Goal: Task Accomplishment & Management: Use online tool/utility

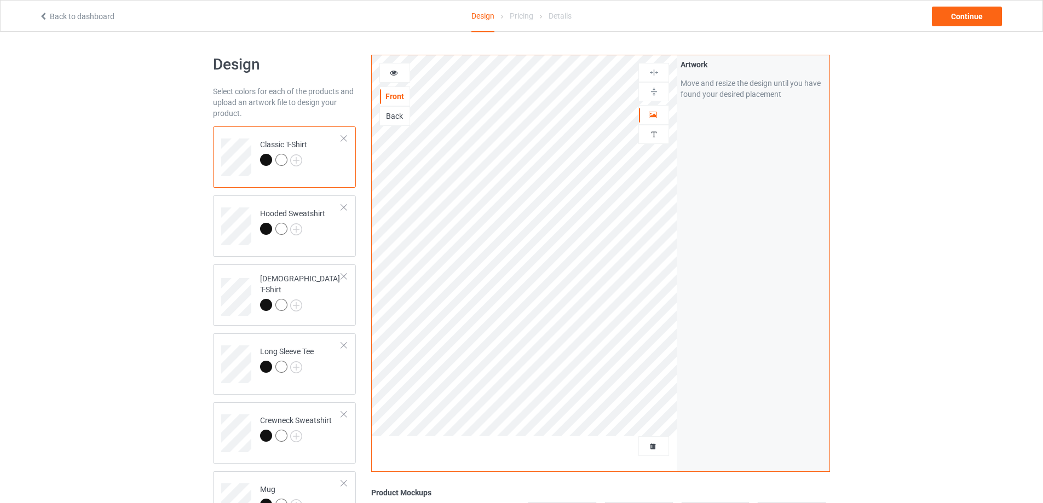
click at [649, 453] on div at bounding box center [654, 447] width 31 height 20
click at [652, 442] on span "Delete all designs" at bounding box center [629, 446] width 58 height 9
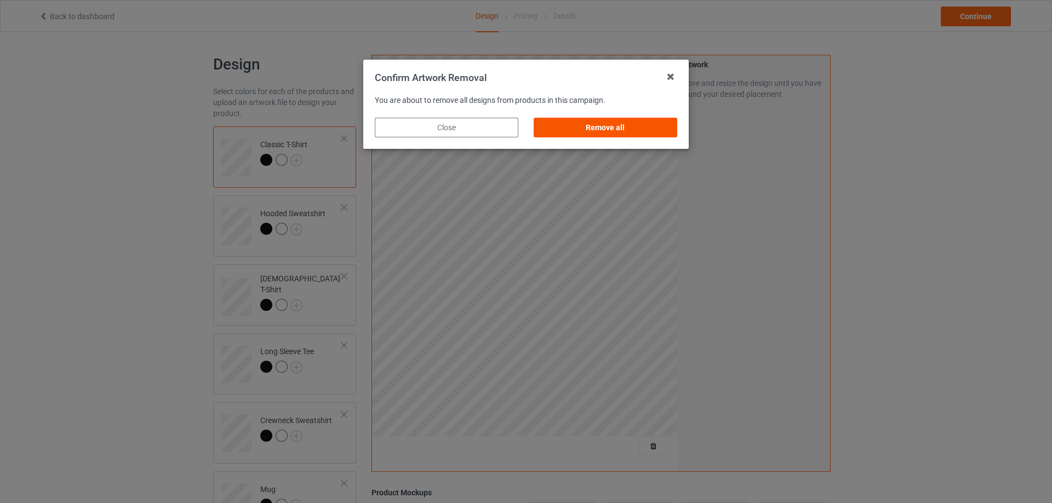
click at [622, 133] on div "Remove all" at bounding box center [605, 128] width 144 height 20
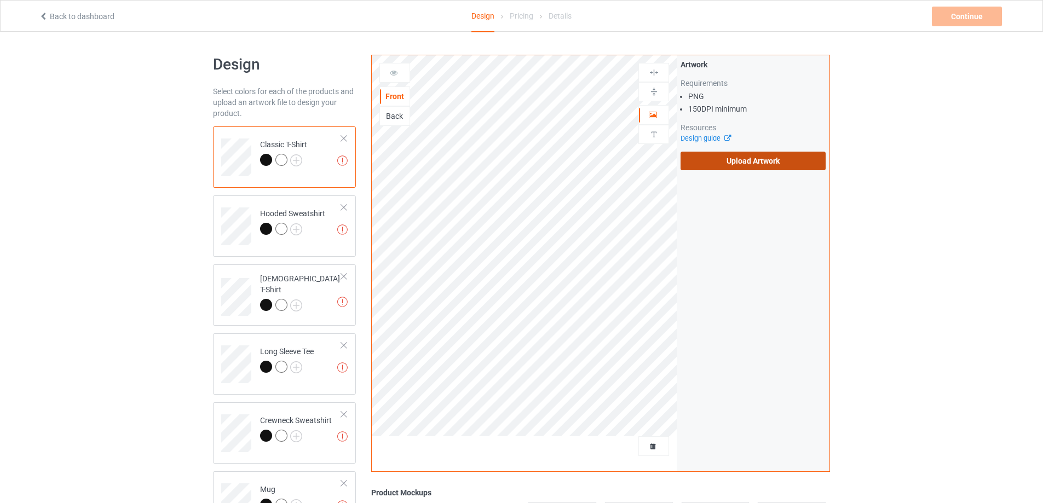
click at [766, 167] on label "Upload Artwork" at bounding box center [753, 161] width 145 height 19
click at [0, 0] on input "Upload Artwork" at bounding box center [0, 0] width 0 height 0
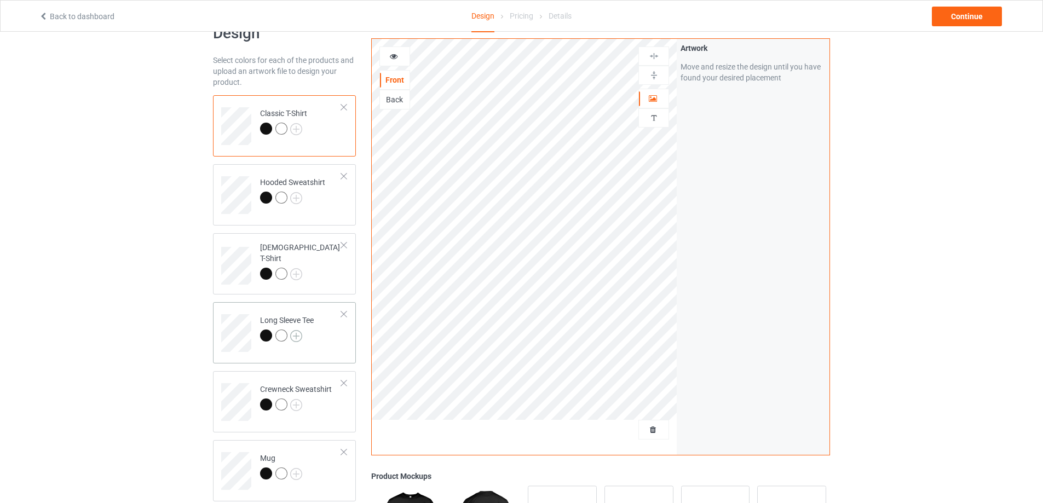
scroll to position [110, 0]
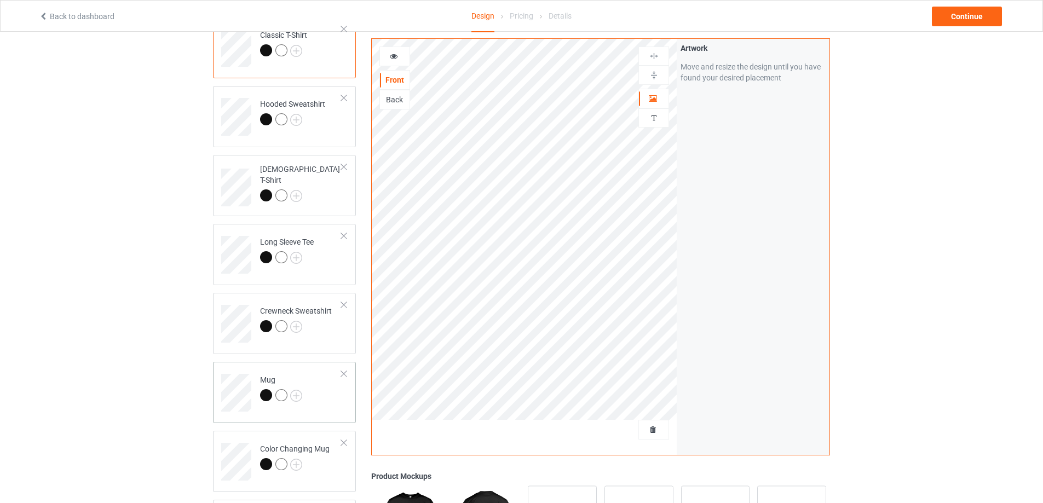
click at [322, 405] on td "Mug" at bounding box center [301, 388] width 94 height 45
click at [655, 76] on img at bounding box center [654, 75] width 10 height 10
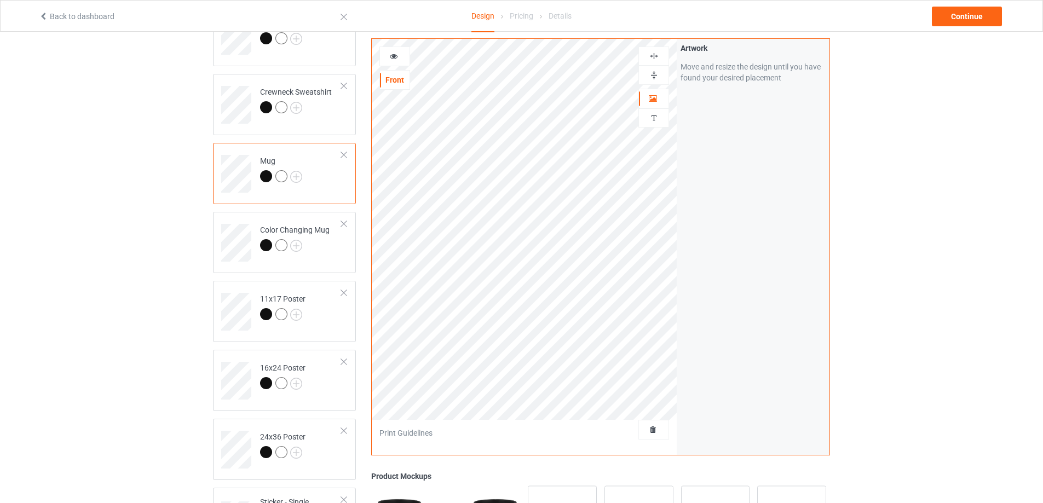
scroll to position [548, 0]
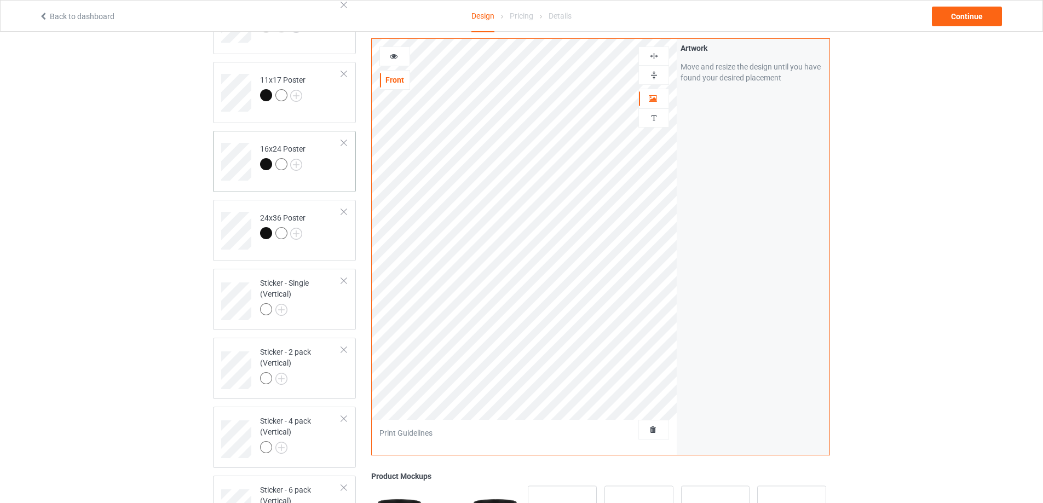
click at [329, 173] on td "16x24 Poster" at bounding box center [301, 157] width 94 height 45
click at [652, 76] on img at bounding box center [654, 75] width 10 height 10
click at [652, 61] on img at bounding box center [654, 56] width 10 height 10
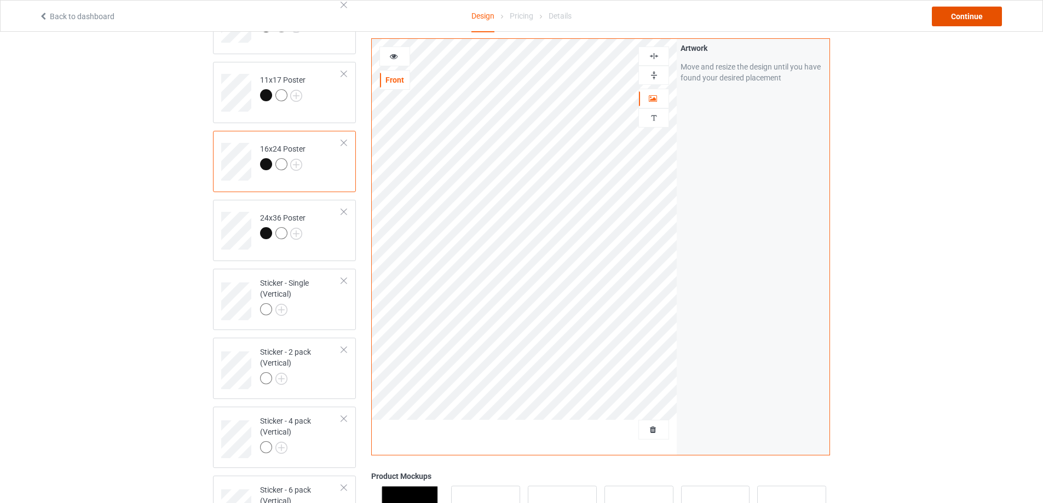
click at [966, 15] on div "Continue" at bounding box center [967, 17] width 70 height 20
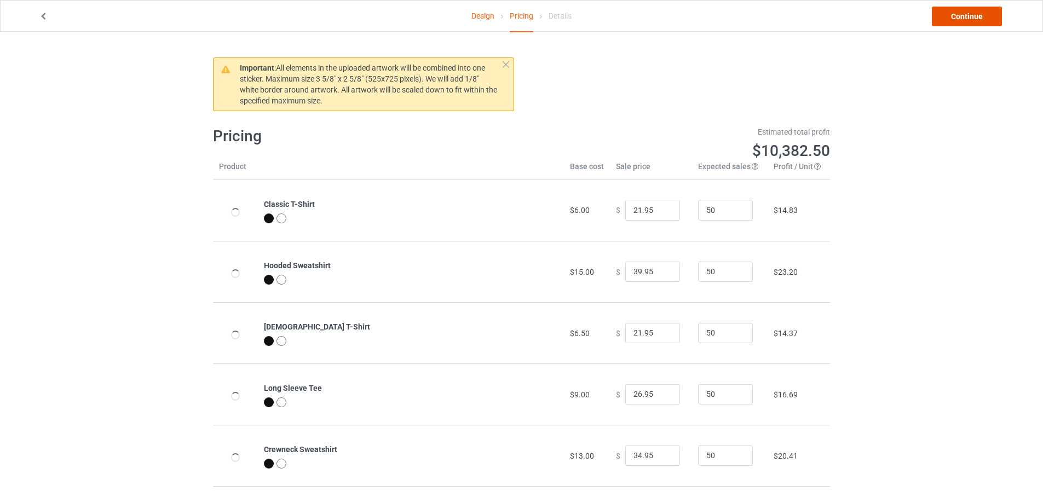
click at [966, 15] on link "Continue" at bounding box center [967, 17] width 70 height 20
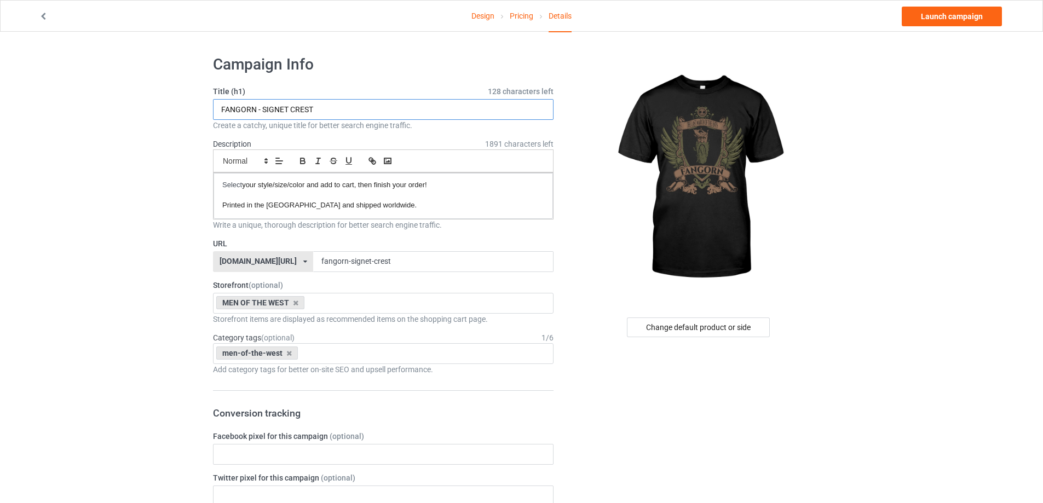
drag, startPoint x: 327, startPoint y: 108, endPoint x: 263, endPoint y: 113, distance: 64.2
click at [263, 113] on input "FANGORN - SIGNET CREST" at bounding box center [383, 109] width 341 height 21
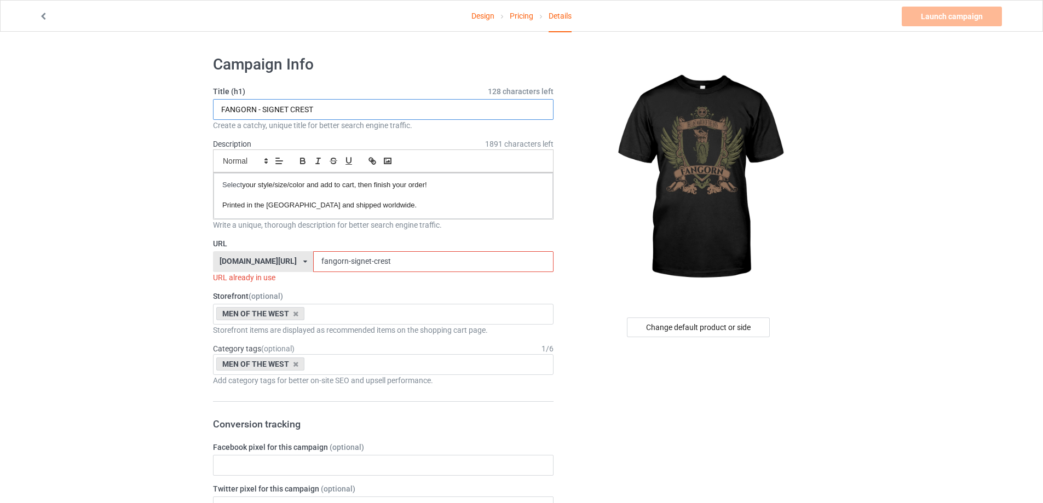
click at [325, 112] on input "FANGORN - SIGNET CREST" at bounding box center [383, 109] width 341 height 21
drag, startPoint x: 335, startPoint y: 111, endPoint x: 66, endPoint y: 103, distance: 269.6
paste input "HERALDRY"
type input "FANGORN - HERALDRY"
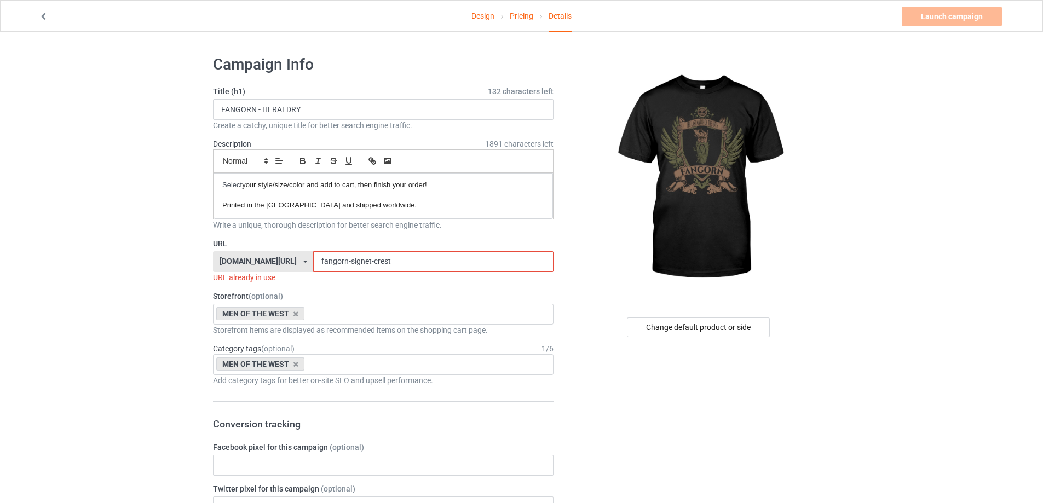
drag, startPoint x: 406, startPoint y: 262, endPoint x: 342, endPoint y: 262, distance: 64.6
click at [342, 262] on input "fangorn-signet-crest" at bounding box center [433, 261] width 240 height 21
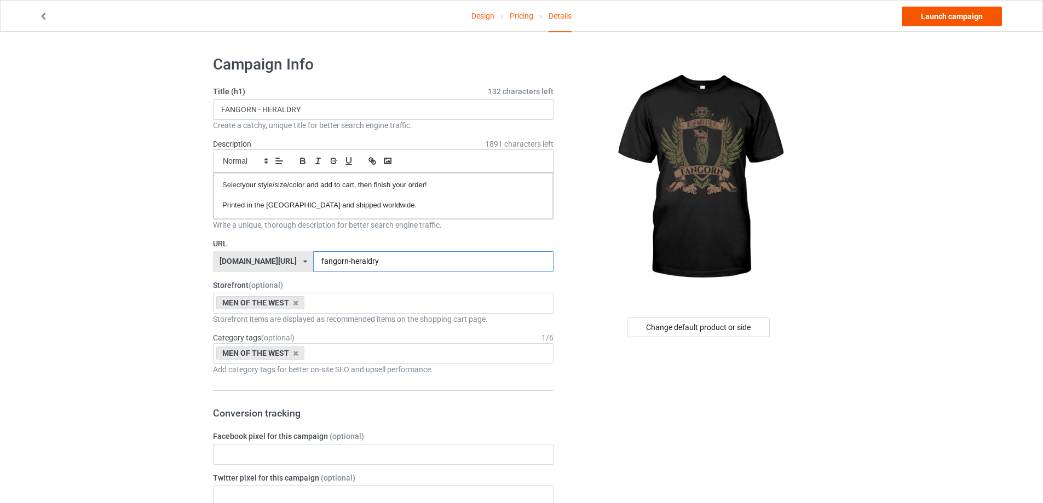
type input "fangorn-heraldry"
click at [947, 15] on link "Launch campaign" at bounding box center [952, 17] width 100 height 20
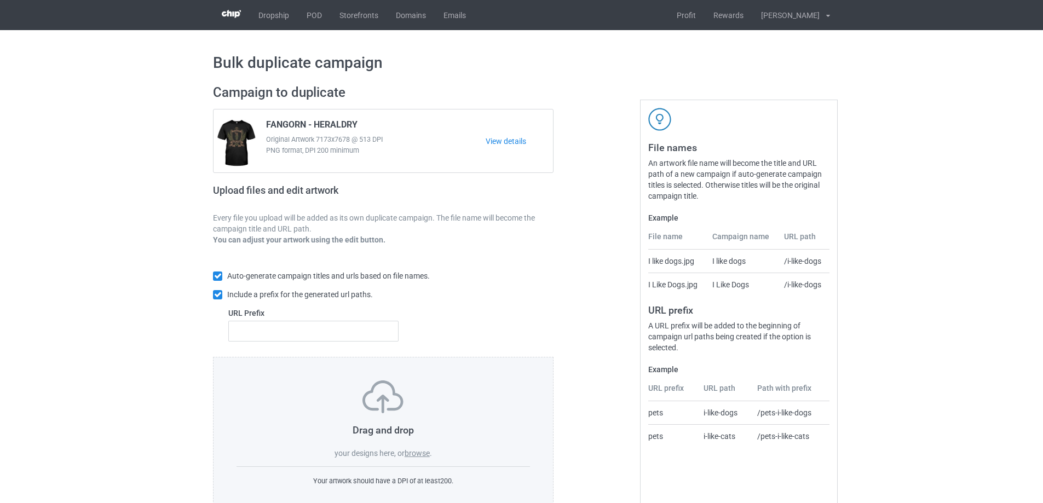
click at [418, 454] on label "browse" at bounding box center [417, 453] width 25 height 9
click at [0, 0] on input "browse" at bounding box center [0, 0] width 0 height 0
click at [420, 451] on label "browse" at bounding box center [417, 453] width 25 height 9
click at [0, 0] on input "browse" at bounding box center [0, 0] width 0 height 0
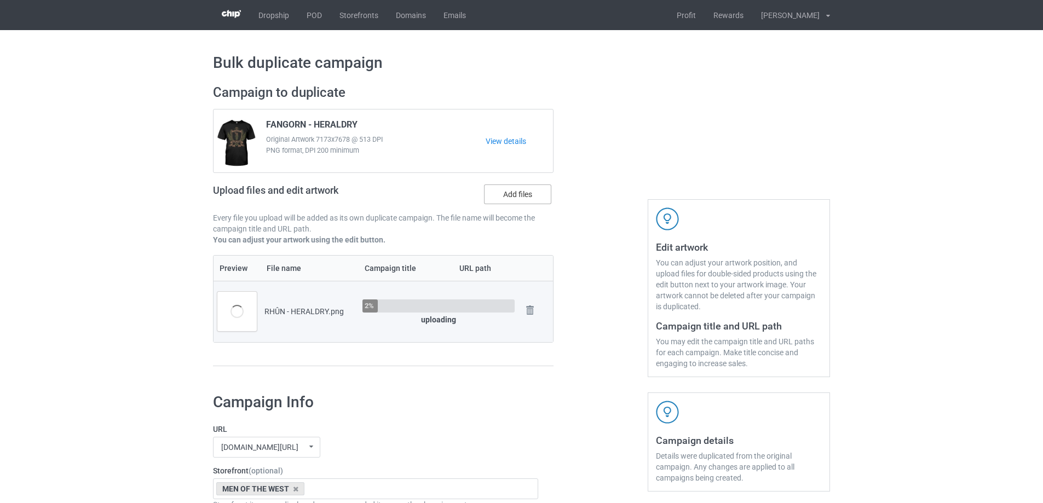
click at [515, 194] on label "Add files" at bounding box center [517, 195] width 67 height 20
click at [0, 0] on input "Add files" at bounding box center [0, 0] width 0 height 0
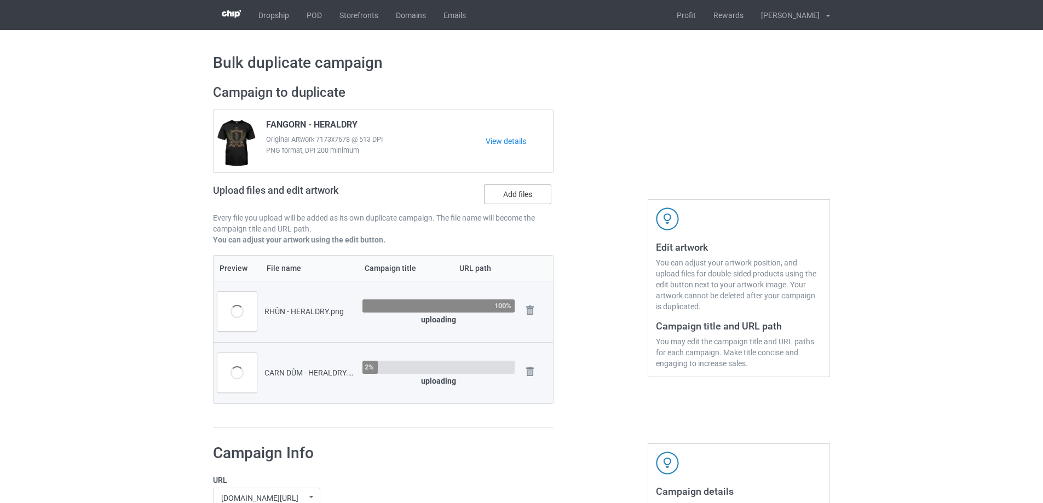
click at [515, 201] on label "Add files" at bounding box center [517, 195] width 67 height 20
click at [0, 0] on input "Add files" at bounding box center [0, 0] width 0 height 0
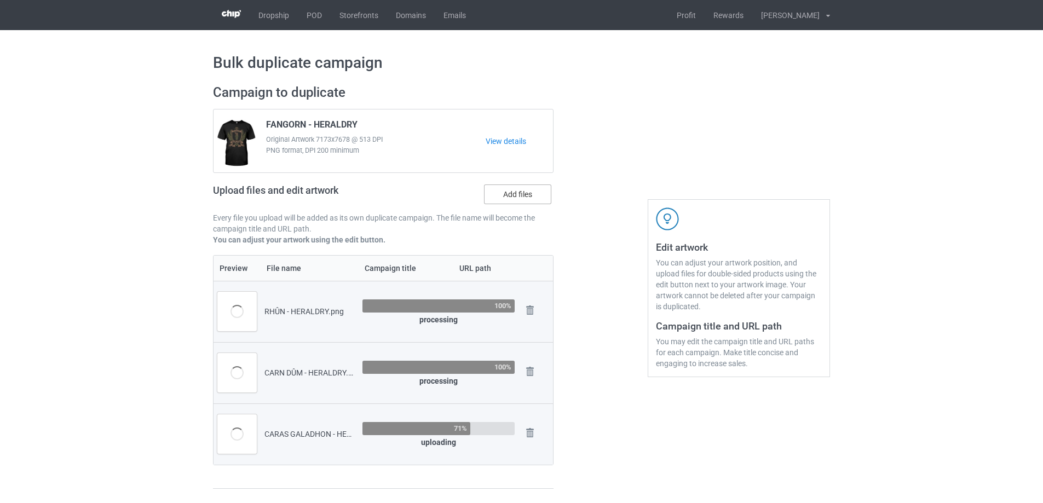
click at [507, 188] on label "Add files" at bounding box center [517, 195] width 67 height 20
click at [0, 0] on input "Add files" at bounding box center [0, 0] width 0 height 0
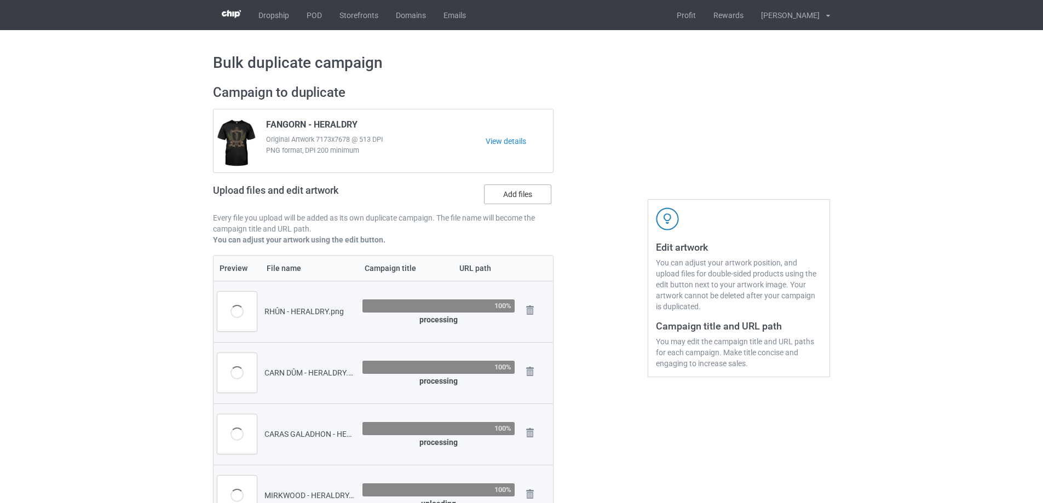
click at [533, 193] on label "Add files" at bounding box center [517, 195] width 67 height 20
click at [0, 0] on input "Add files" at bounding box center [0, 0] width 0 height 0
click at [491, 194] on label "Add files" at bounding box center [517, 195] width 67 height 20
click at [0, 0] on input "Add files" at bounding box center [0, 0] width 0 height 0
click at [527, 195] on label "Add files" at bounding box center [517, 195] width 67 height 20
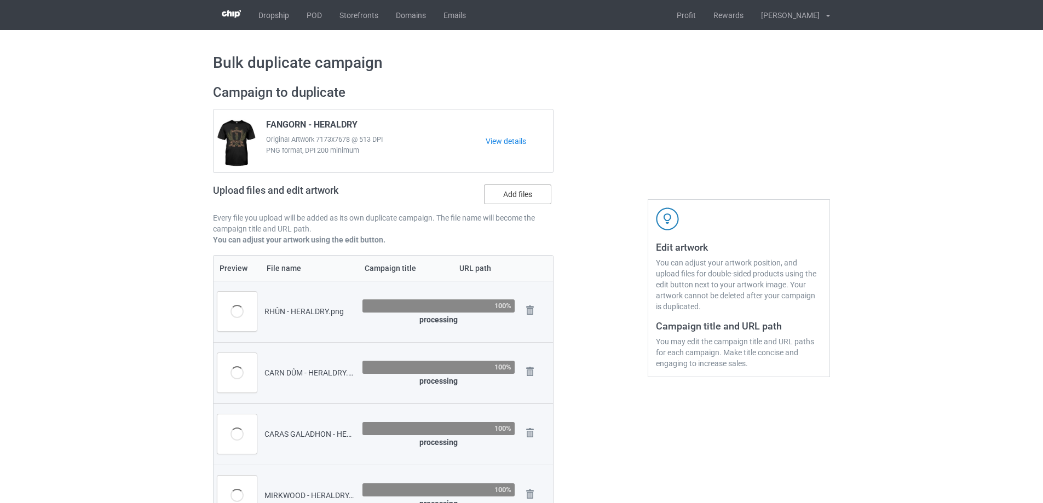
click at [0, 0] on input "Add files" at bounding box center [0, 0] width 0 height 0
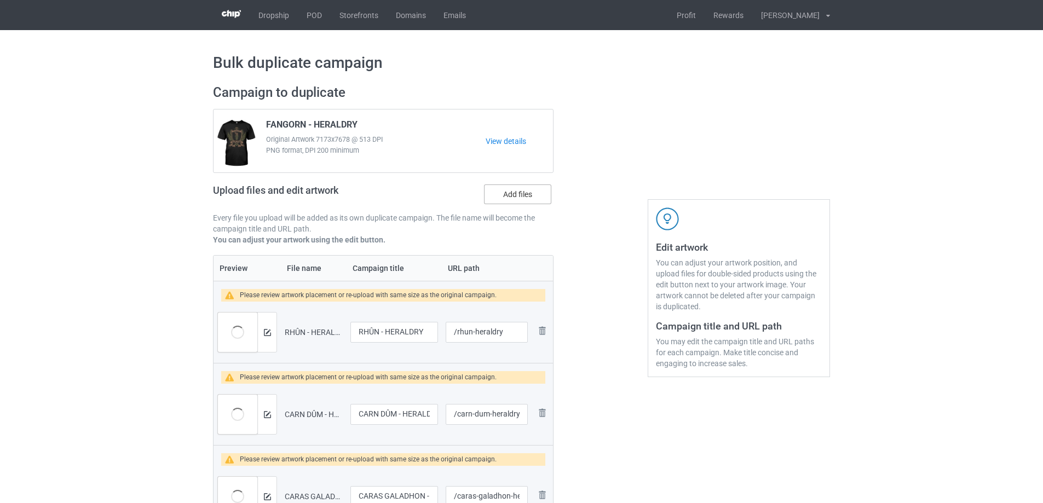
click at [513, 200] on label "Add files" at bounding box center [517, 195] width 67 height 20
click at [0, 0] on input "Add files" at bounding box center [0, 0] width 0 height 0
click at [532, 196] on label "Add files" at bounding box center [517, 195] width 67 height 20
click at [0, 0] on input "Add files" at bounding box center [0, 0] width 0 height 0
click at [525, 200] on label "Add files" at bounding box center [517, 195] width 67 height 20
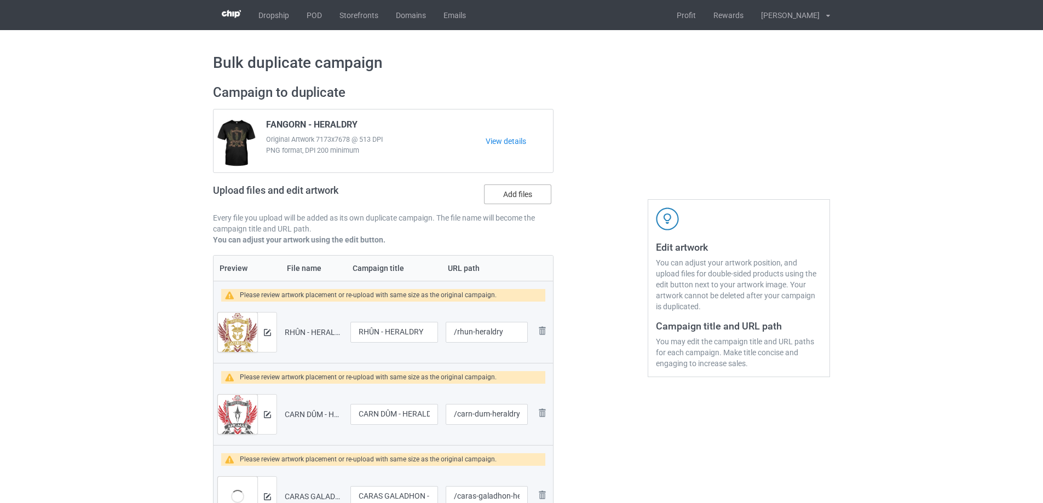
click at [0, 0] on input "Add files" at bounding box center [0, 0] width 0 height 0
click at [536, 193] on label "Add files" at bounding box center [517, 195] width 67 height 20
click at [0, 0] on input "Add files" at bounding box center [0, 0] width 0 height 0
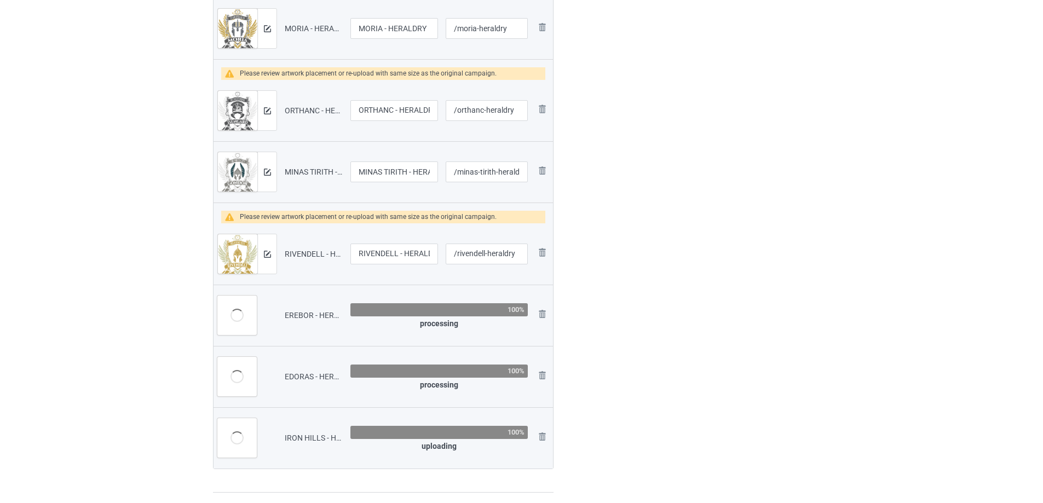
scroll to position [602, 0]
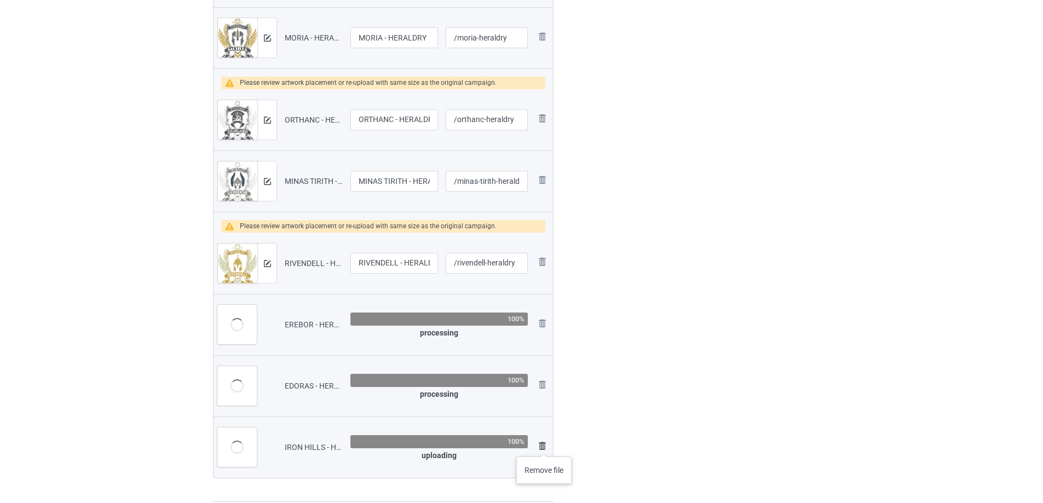
click at [544, 446] on img at bounding box center [542, 446] width 13 height 13
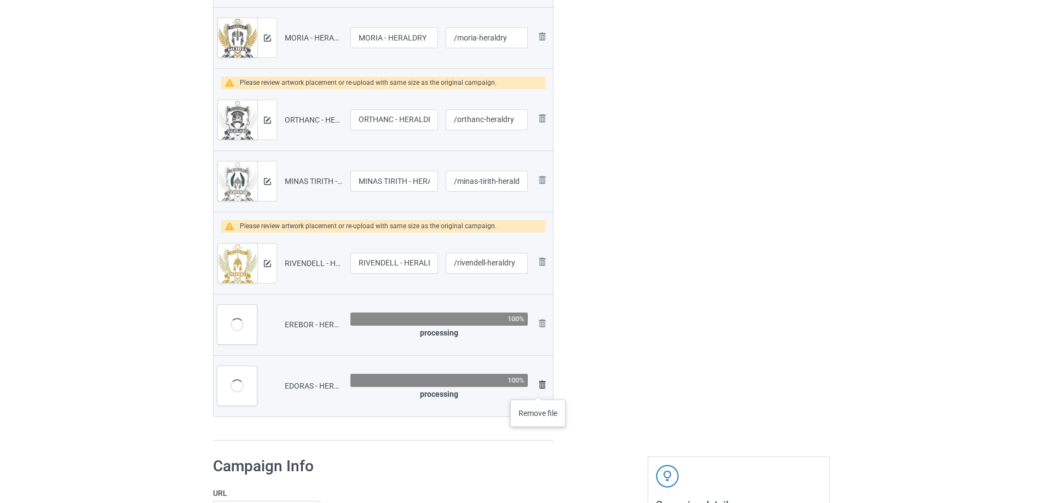
click at [538, 389] on img at bounding box center [542, 384] width 13 height 13
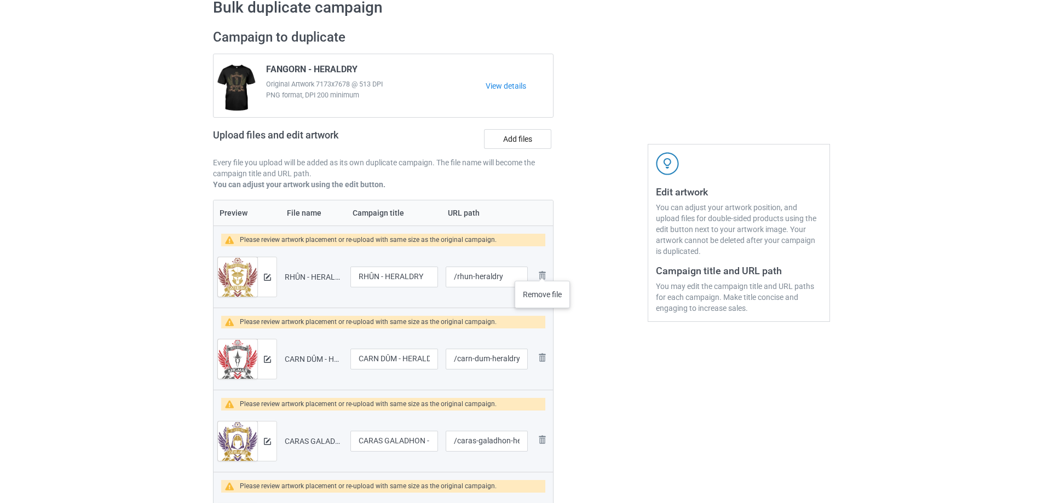
scroll to position [55, 0]
click at [508, 137] on label "Add files" at bounding box center [517, 140] width 67 height 20
click at [0, 0] on input "Add files" at bounding box center [0, 0] width 0 height 0
click at [519, 135] on label "Add files" at bounding box center [517, 140] width 67 height 20
click at [0, 0] on input "Add files" at bounding box center [0, 0] width 0 height 0
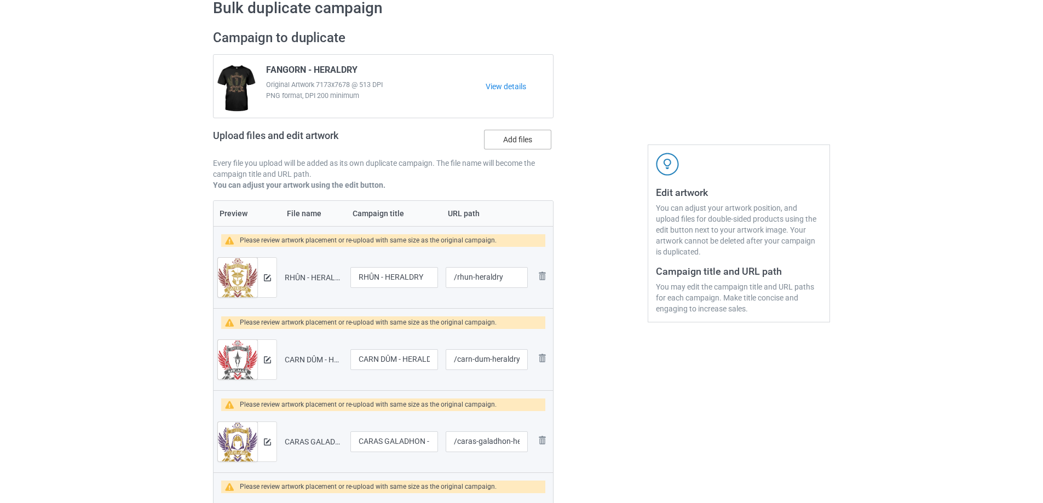
click at [533, 137] on label "Add files" at bounding box center [517, 140] width 67 height 20
click at [0, 0] on input "Add files" at bounding box center [0, 0] width 0 height 0
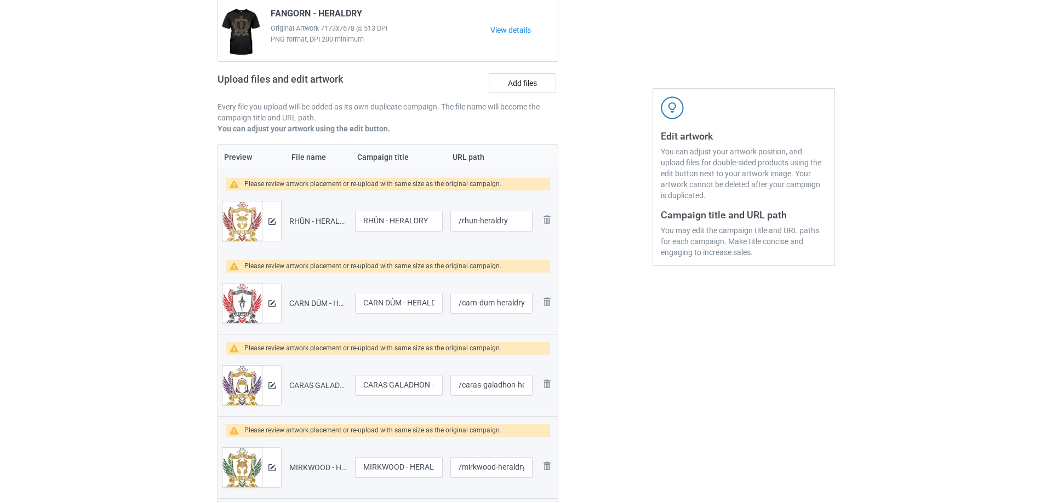
scroll to position [274, 0]
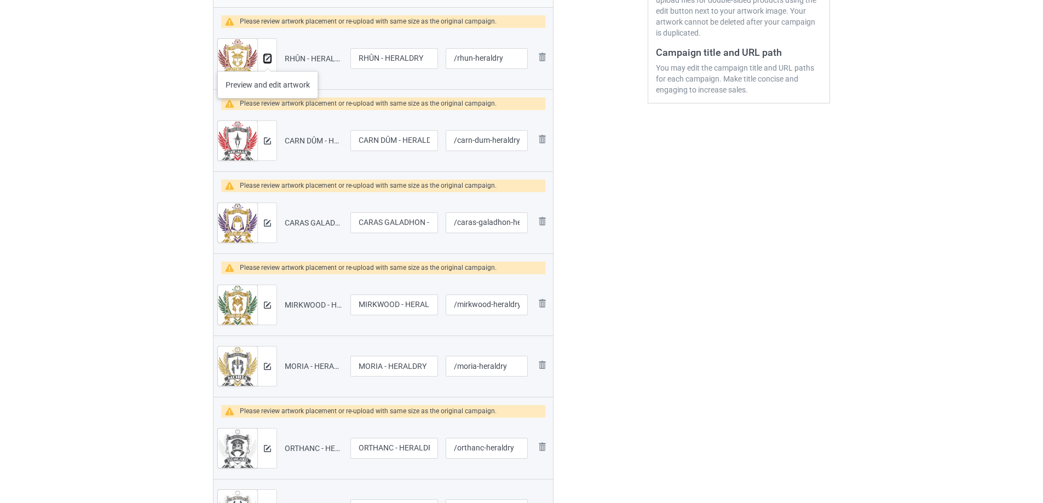
click at [268, 60] on img at bounding box center [267, 58] width 7 height 7
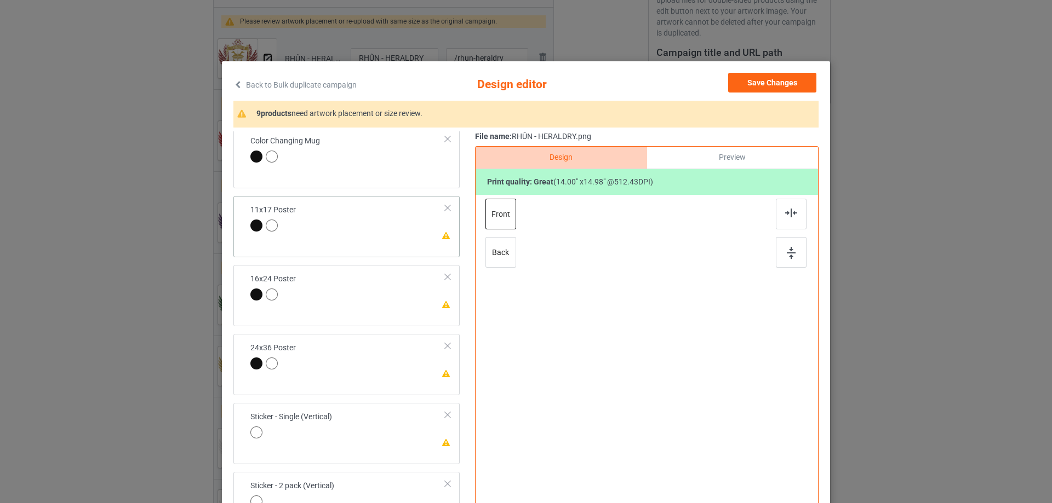
scroll to position [438, 0]
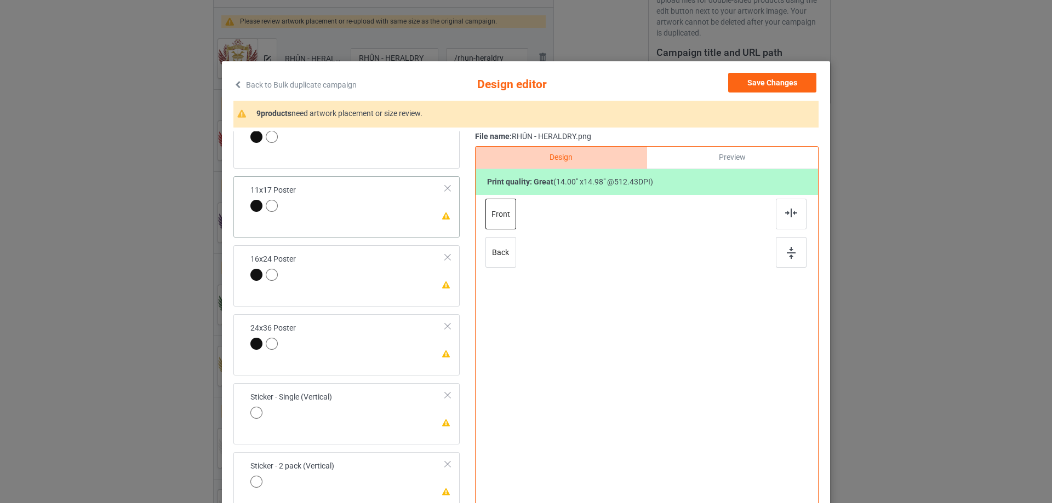
click at [404, 211] on td "Please review artwork placement 11x17 Poster" at bounding box center [347, 200] width 207 height 38
click at [799, 255] on div at bounding box center [791, 252] width 31 height 31
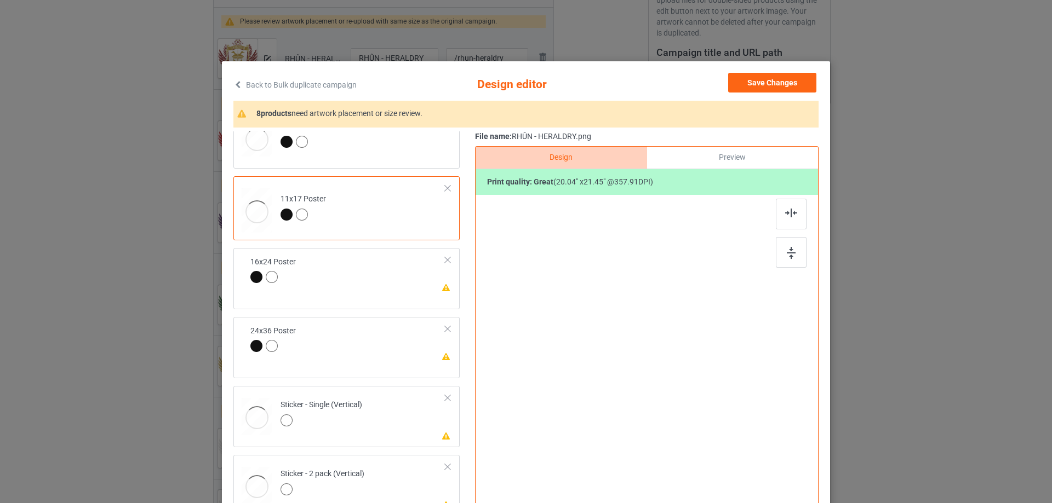
click at [393, 299] on div "Please review artwork placement 16x24 Poster" at bounding box center [346, 278] width 226 height 61
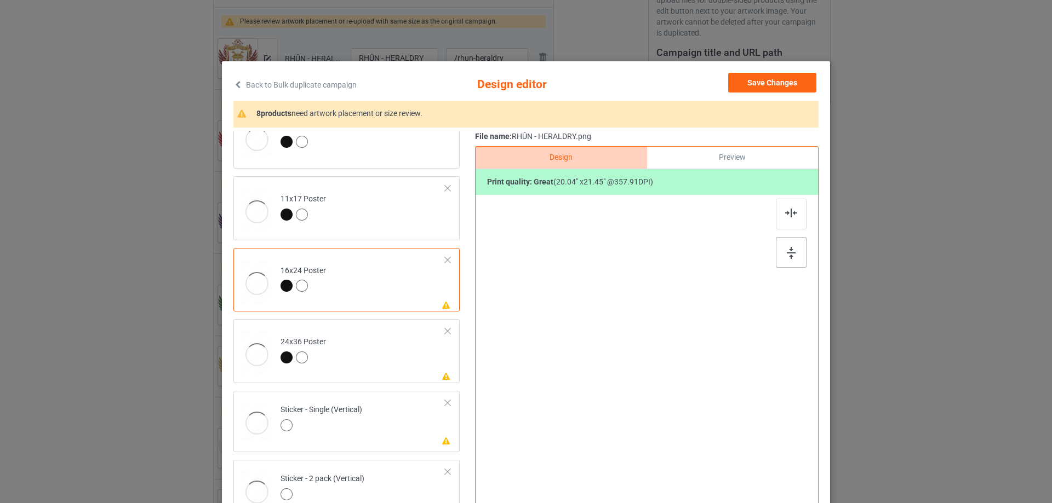
click at [787, 249] on img at bounding box center [791, 253] width 9 height 12
click at [400, 353] on td "Please review artwork placement 24x36 Poster" at bounding box center [362, 351] width 177 height 55
click at [787, 255] on img at bounding box center [791, 253] width 9 height 12
click at [795, 208] on div at bounding box center [791, 214] width 31 height 31
click at [378, 420] on td "Please review artwork placement Sticker - Single (Vertical)" at bounding box center [362, 419] width 177 height 48
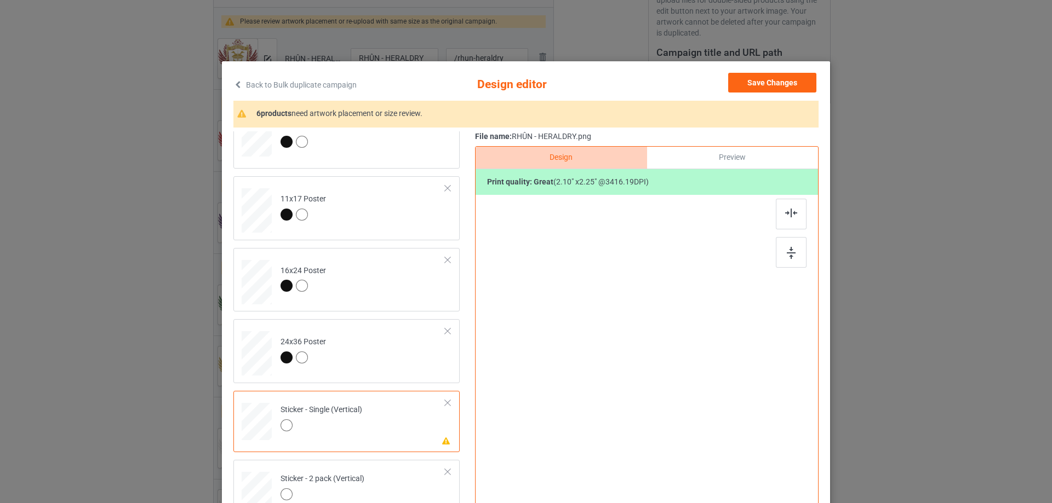
click at [770, 252] on div at bounding box center [646, 337] width 285 height 285
click at [787, 252] on img at bounding box center [791, 253] width 9 height 12
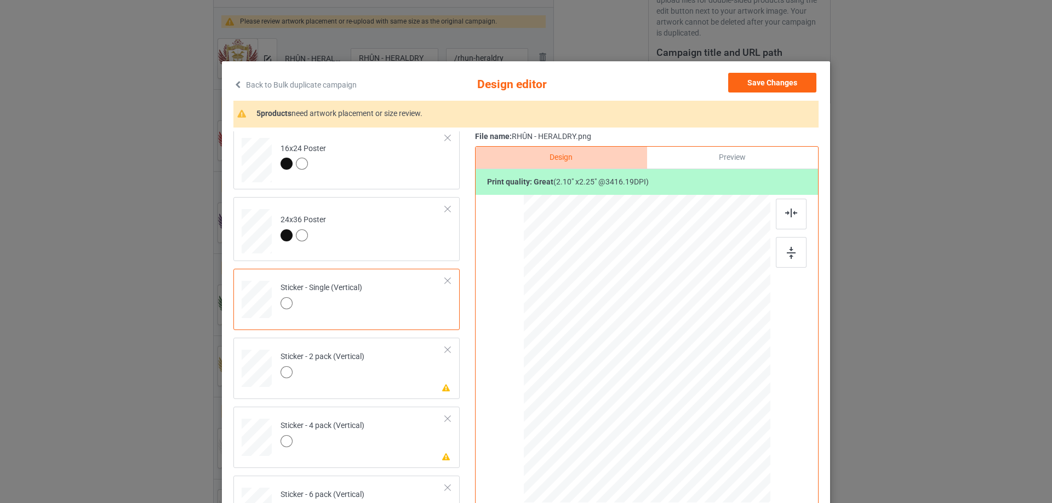
scroll to position [602, 0]
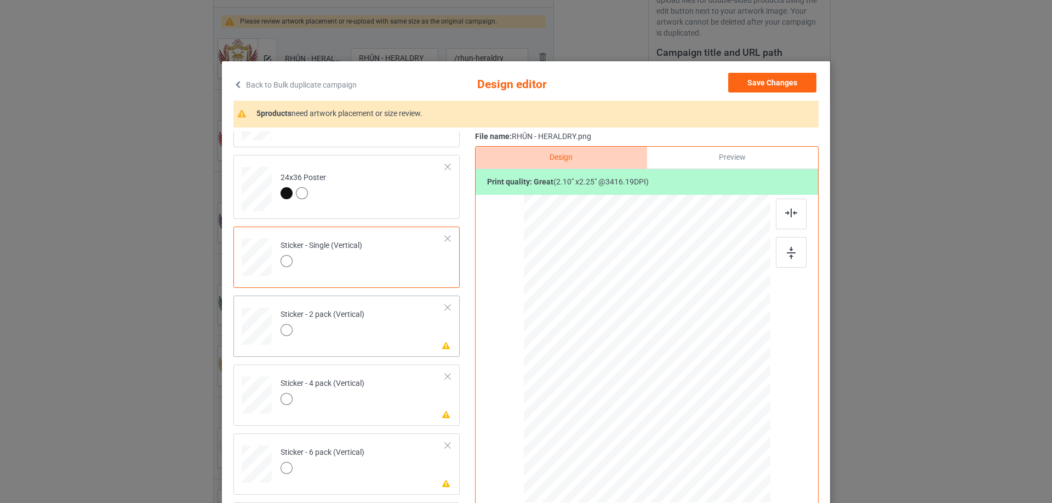
click at [403, 329] on td "Please review artwork placement Sticker - 2 pack (Vertical)" at bounding box center [362, 324] width 177 height 48
click at [797, 249] on div at bounding box center [791, 252] width 31 height 31
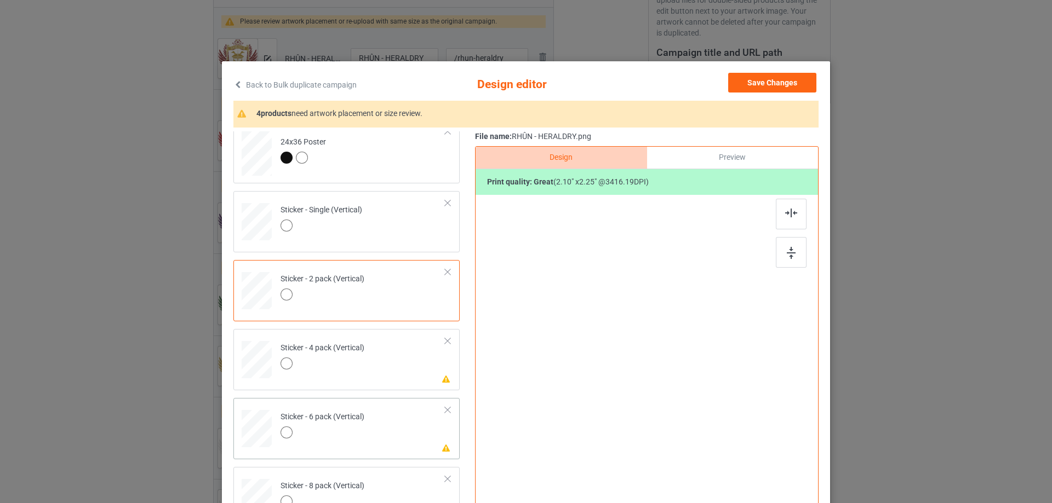
scroll to position [657, 0]
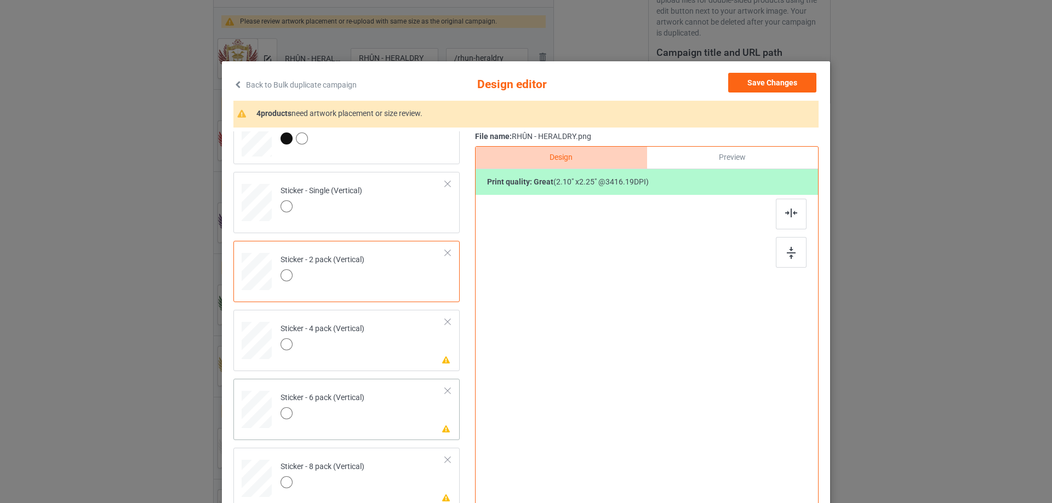
click at [407, 398] on td "Please review artwork placement Sticker - 6 pack (Vertical)" at bounding box center [362, 407] width 177 height 48
click at [415, 343] on td "Please review artwork placement Sticker - 4 pack (Vertical)" at bounding box center [362, 338] width 177 height 48
click at [787, 251] on img at bounding box center [791, 253] width 9 height 12
drag, startPoint x: 409, startPoint y: 399, endPoint x: 436, endPoint y: 394, distance: 27.3
click at [409, 399] on td "Please review artwork placement Sticker - 6 pack (Vertical)" at bounding box center [362, 407] width 177 height 48
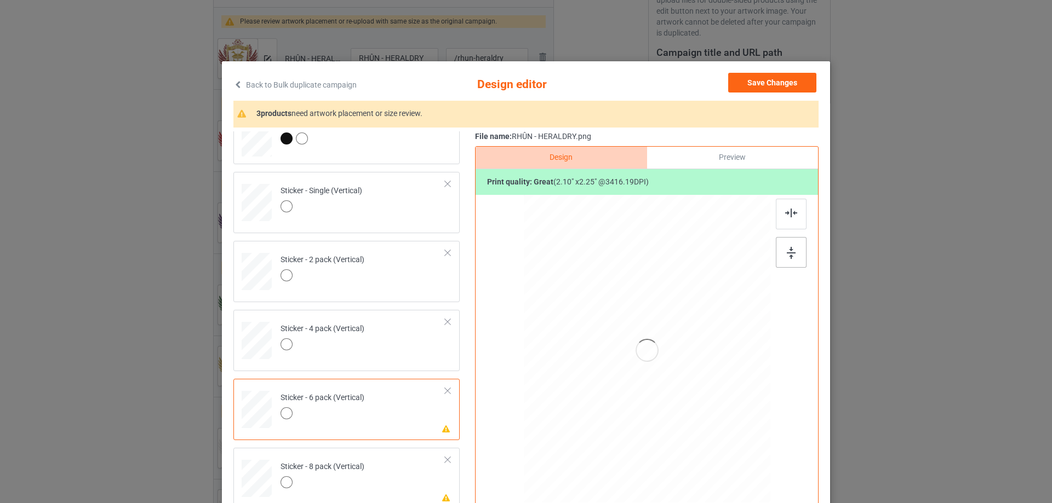
click at [791, 254] on img at bounding box center [791, 253] width 9 height 12
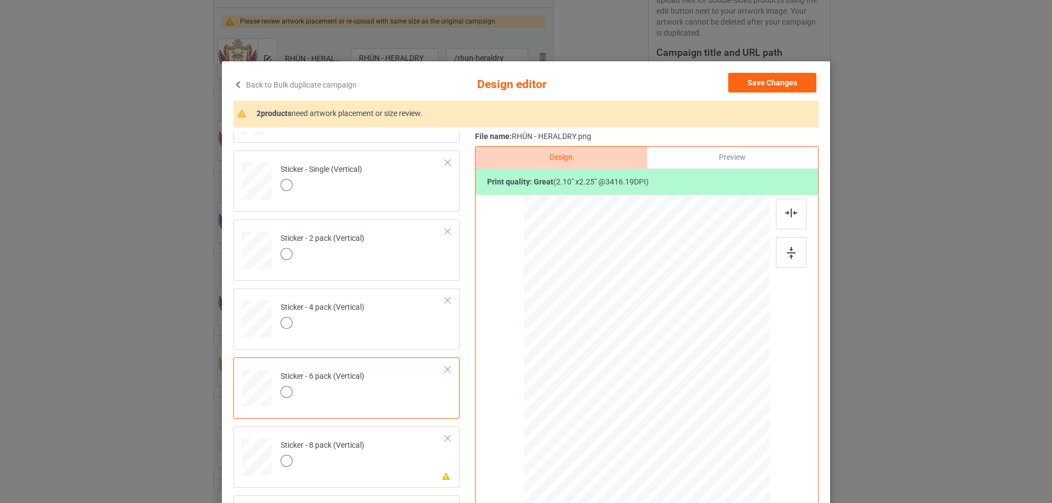
scroll to position [712, 0]
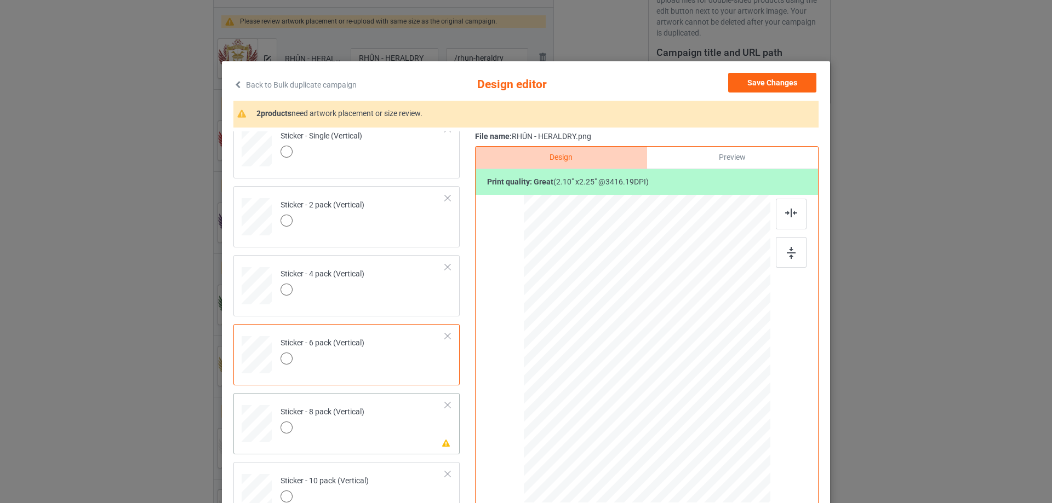
click at [391, 437] on td "Please review artwork placement Sticker - 8 pack (Vertical)" at bounding box center [362, 422] width 177 height 48
click at [797, 245] on div at bounding box center [791, 252] width 31 height 31
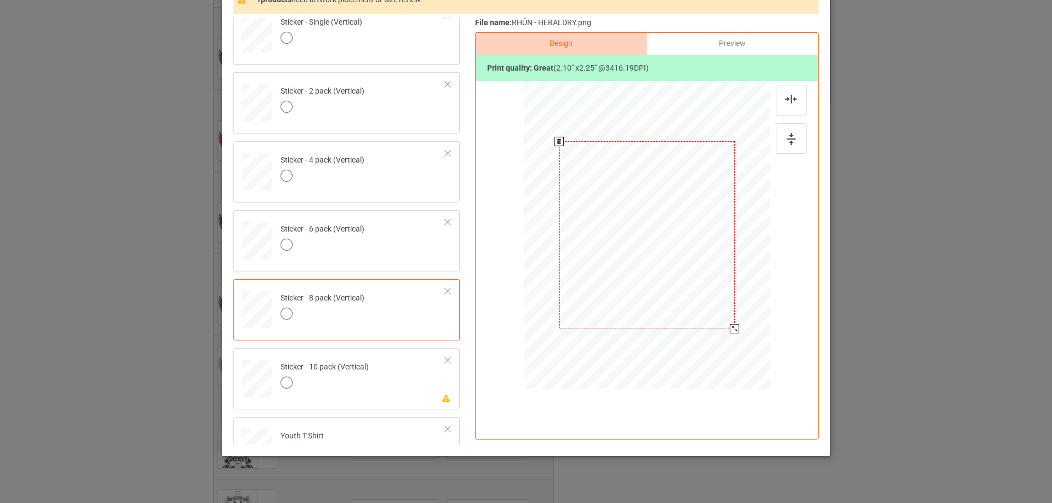
scroll to position [129, 0]
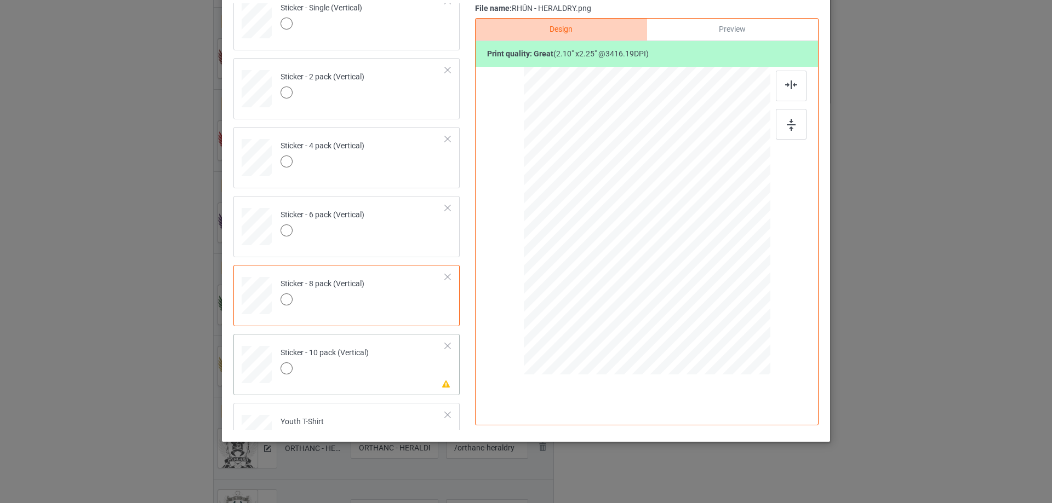
click at [390, 380] on td "Please review artwork placement Sticker - 10 pack (Vertical)" at bounding box center [362, 362] width 177 height 48
click at [798, 126] on div at bounding box center [791, 124] width 31 height 31
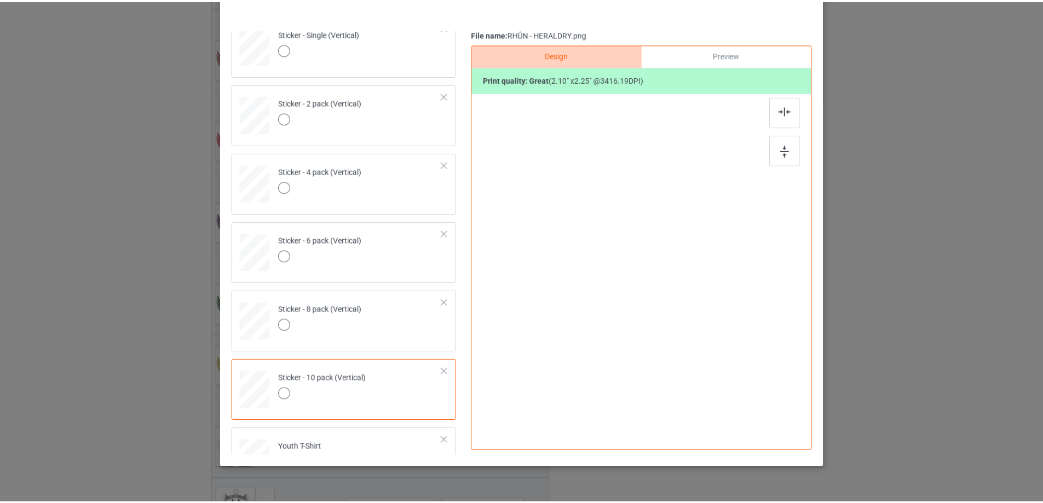
scroll to position [19, 0]
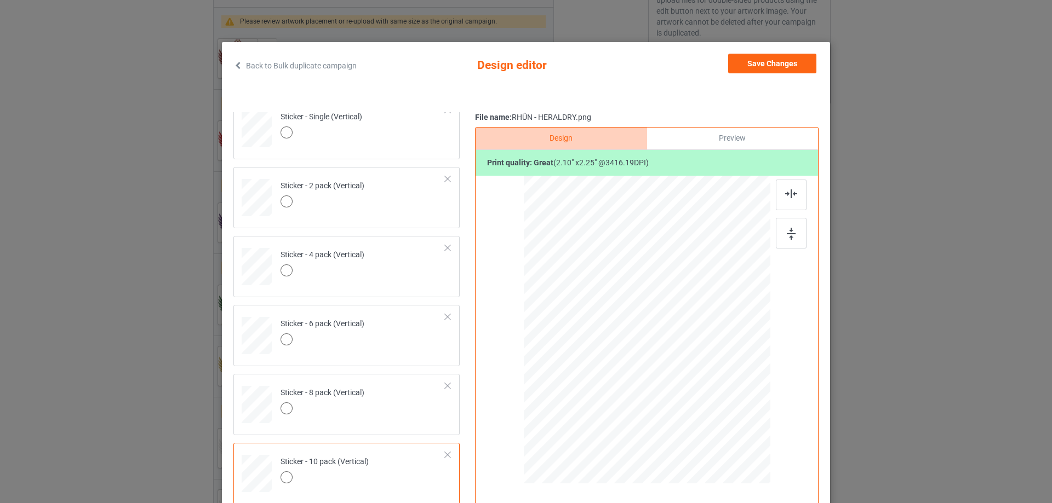
click at [772, 76] on div "Save Changes" at bounding box center [773, 66] width 90 height 24
click at [767, 66] on button "Save Changes" at bounding box center [772, 64] width 88 height 20
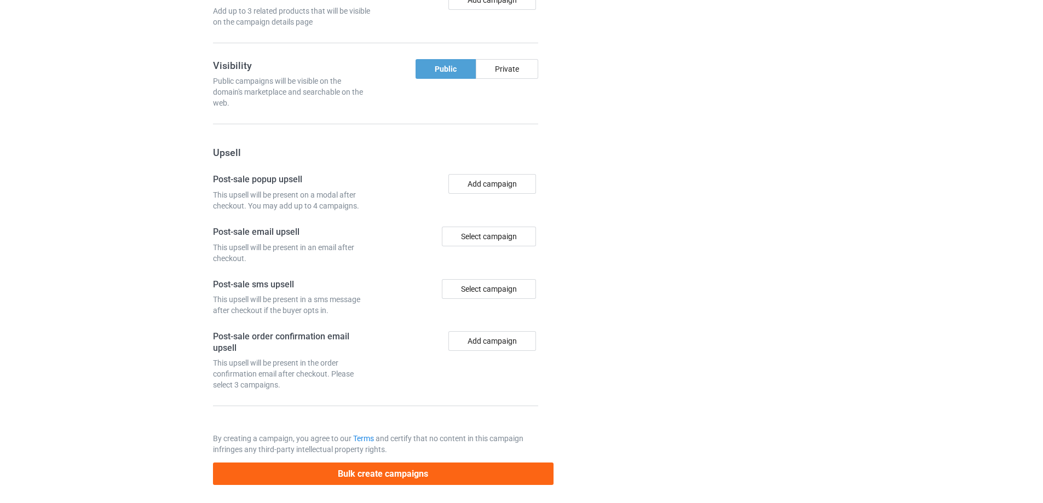
scroll to position [1733, 0]
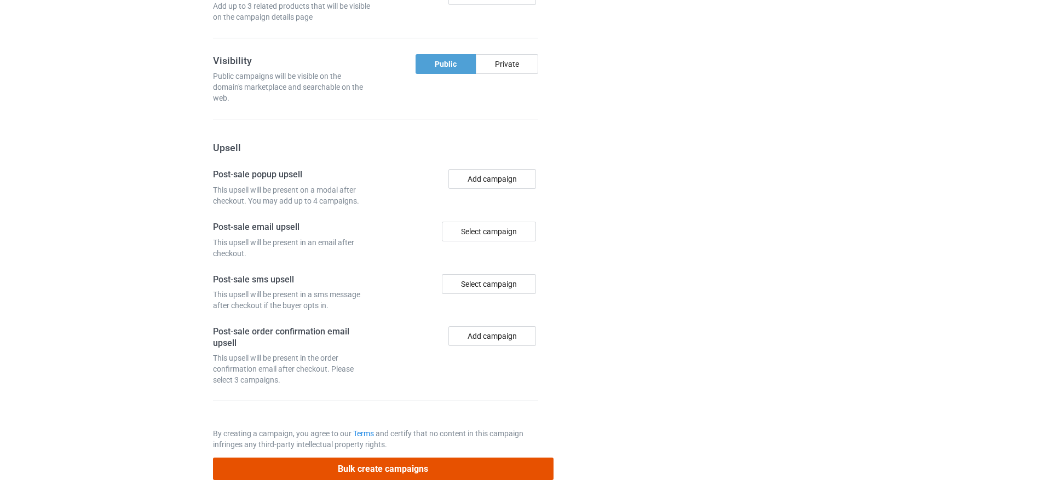
click at [418, 471] on button "Bulk create campaigns" at bounding box center [383, 469] width 341 height 22
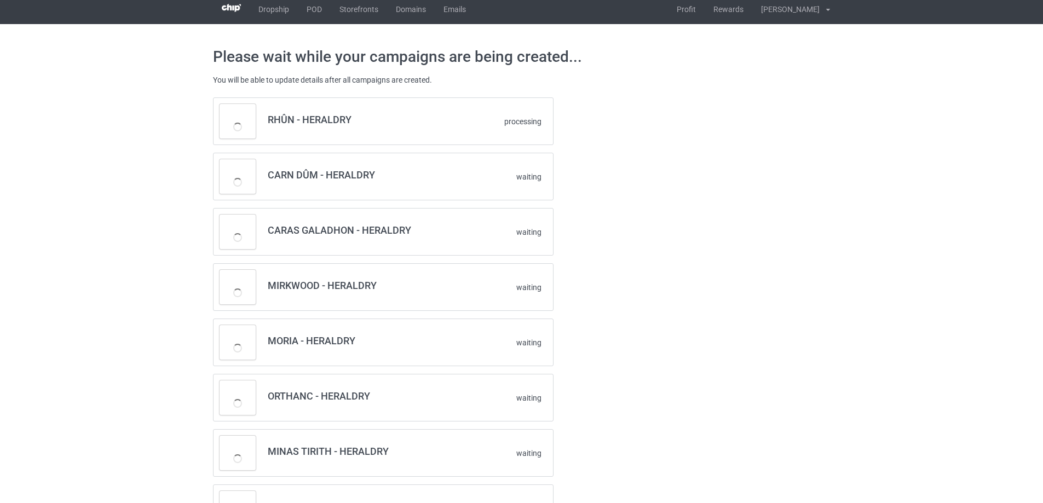
scroll to position [0, 0]
